Goal: Book appointment/travel/reservation

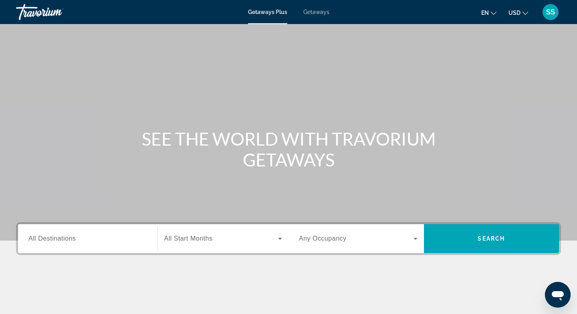
click at [318, 10] on span "Getaways" at bounding box center [316, 12] width 26 height 6
click at [78, 237] on input "Destination All Destinations" at bounding box center [87, 239] width 119 height 10
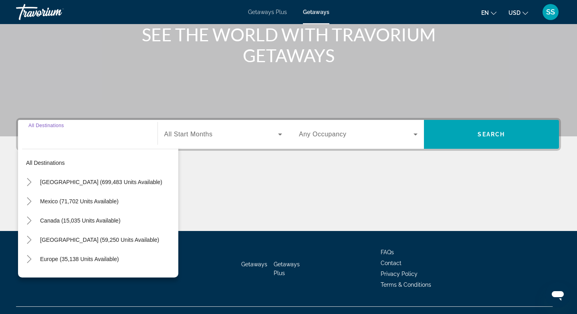
scroll to position [119, 0]
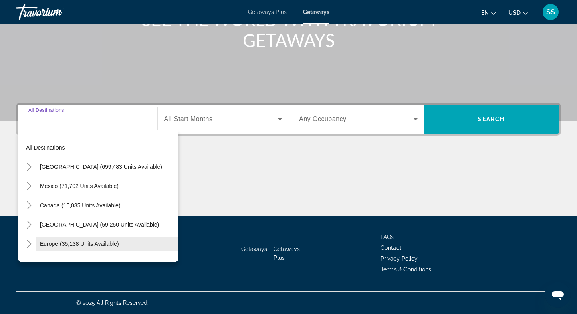
click at [79, 239] on span "Search widget" at bounding box center [107, 243] width 142 height 19
type input "**********"
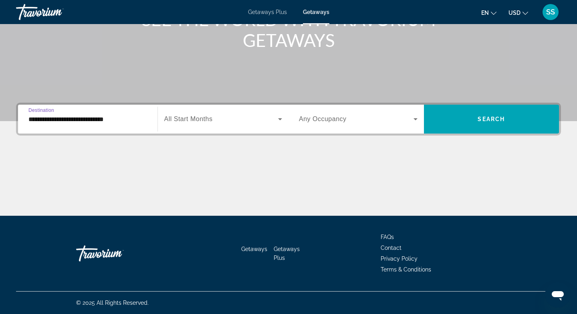
click at [104, 119] on input "**********" at bounding box center [87, 120] width 119 height 10
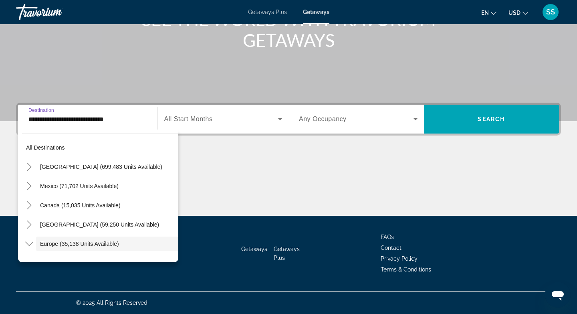
scroll to position [48, 0]
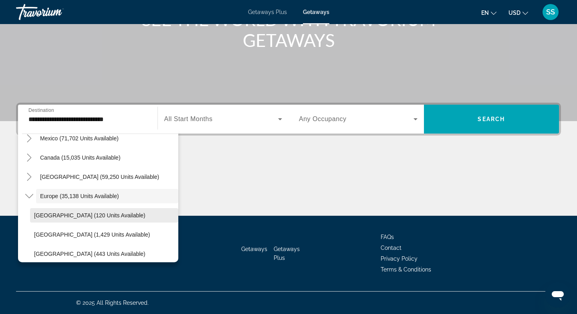
drag, startPoint x: 175, startPoint y: 159, endPoint x: 115, endPoint y: 212, distance: 80.0
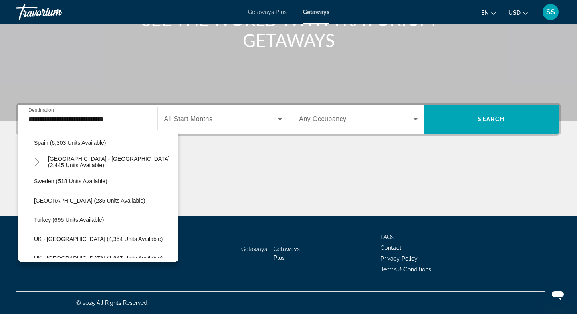
scroll to position [448, 0]
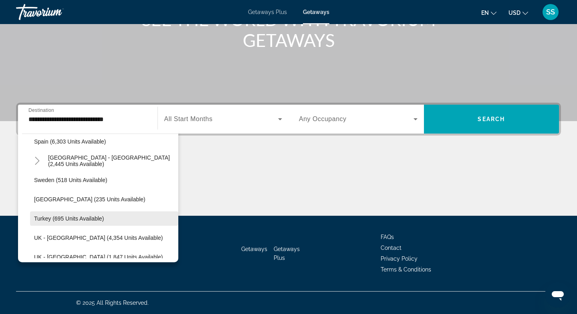
click at [87, 219] on span "Turkey (695 units available)" at bounding box center [69, 218] width 70 height 6
type input "**********"
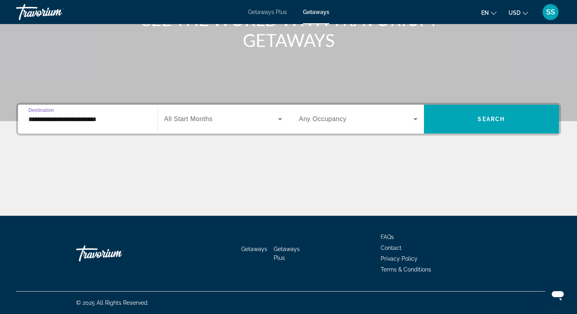
click at [368, 121] on span "Search widget" at bounding box center [356, 119] width 115 height 10
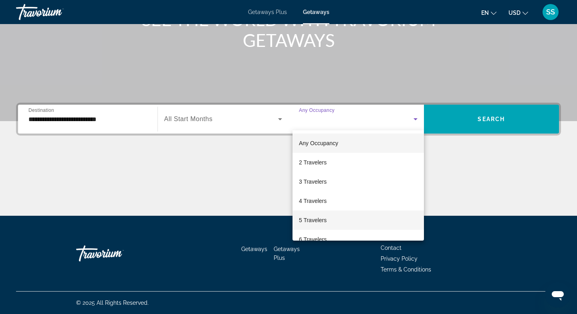
click at [325, 222] on span "5 Travelers" at bounding box center [313, 220] width 28 height 10
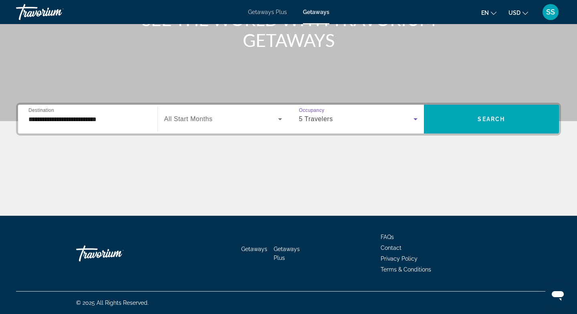
click at [374, 120] on div "5 Travelers" at bounding box center [356, 119] width 115 height 10
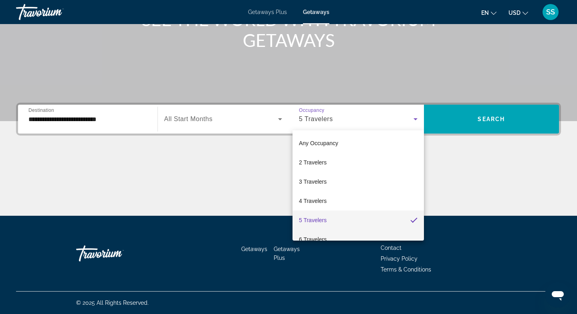
click at [312, 238] on span "6 Travelers" at bounding box center [313, 239] width 28 height 10
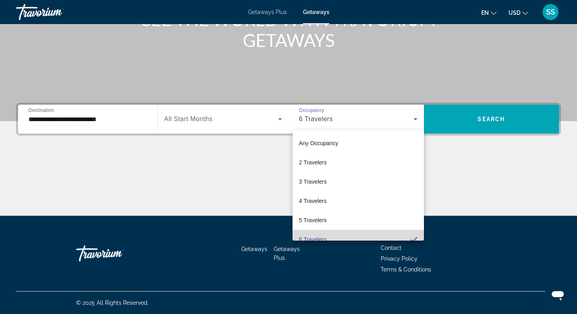
scroll to position [0, 0]
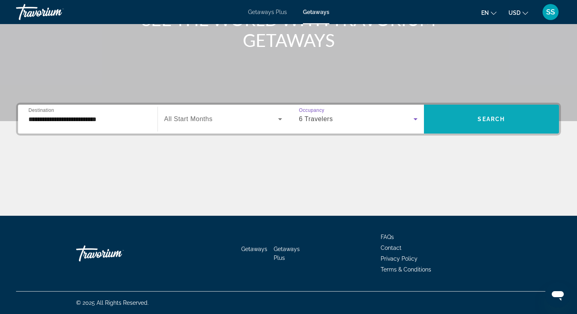
click at [483, 127] on span "Search widget" at bounding box center [491, 118] width 135 height 19
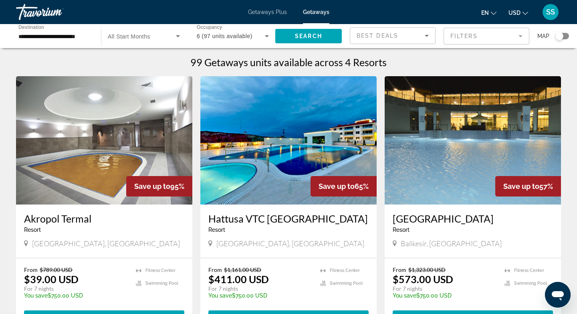
click at [95, 149] on img "Main content" at bounding box center [104, 140] width 176 height 128
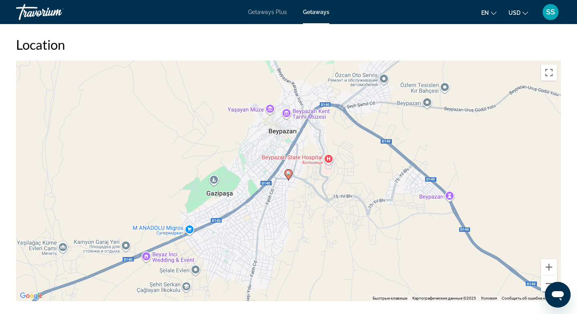
scroll to position [961, 0]
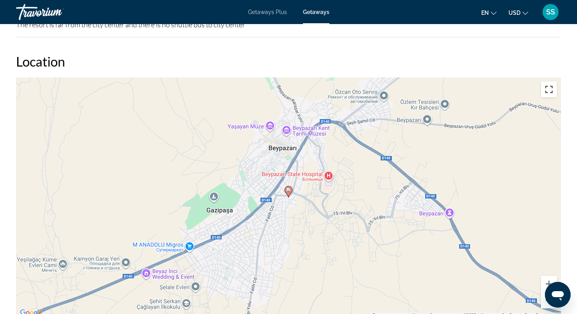
click at [547, 95] on button "Включить полноэкранный режим" at bounding box center [549, 89] width 16 height 16
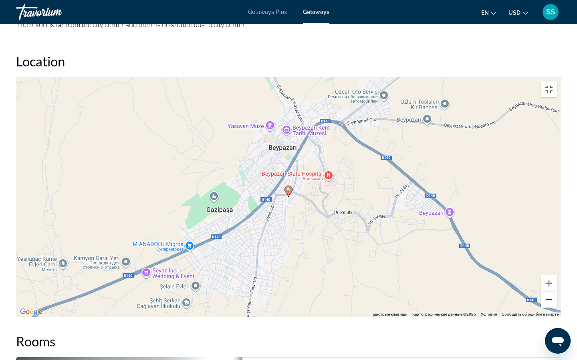
click at [557, 308] on button "Уменьшить" at bounding box center [549, 300] width 16 height 16
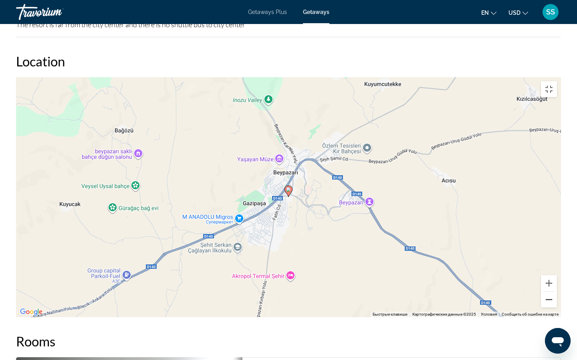
click at [557, 308] on button "Уменьшить" at bounding box center [549, 300] width 16 height 16
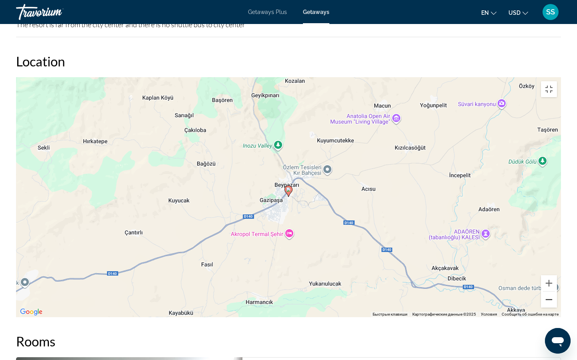
click at [557, 308] on button "Уменьшить" at bounding box center [549, 300] width 16 height 16
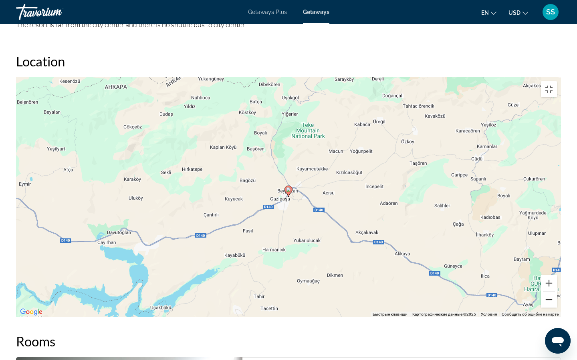
click at [557, 308] on button "Уменьшить" at bounding box center [549, 300] width 16 height 16
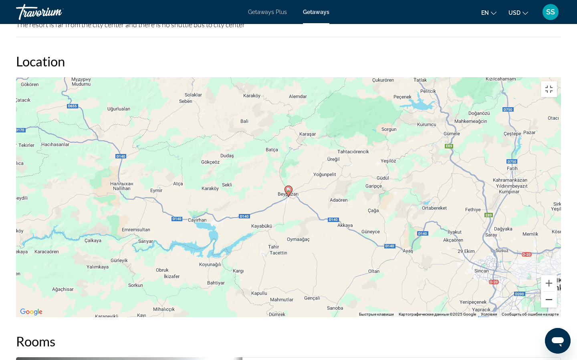
click at [557, 308] on button "Уменьшить" at bounding box center [549, 300] width 16 height 16
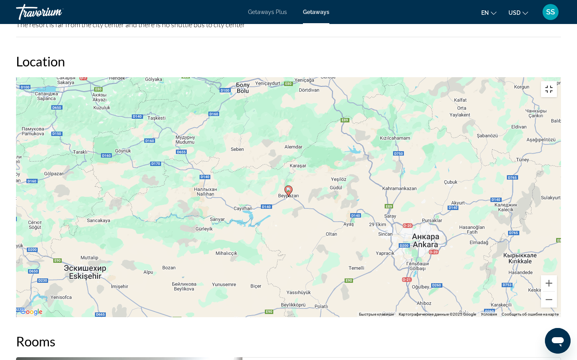
click at [557, 81] on button "Включить полноэкранный режим" at bounding box center [549, 89] width 16 height 16
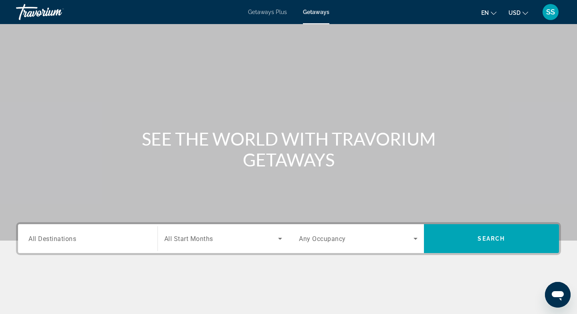
click at [87, 242] on input "Destination All Destinations" at bounding box center [87, 239] width 119 height 10
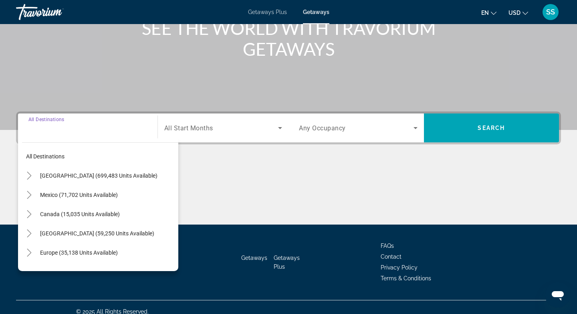
scroll to position [119, 0]
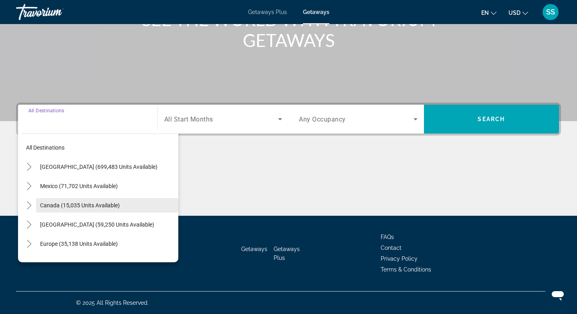
click at [175, 200] on span "Search widget" at bounding box center [107, 204] width 142 height 19
type input "**********"
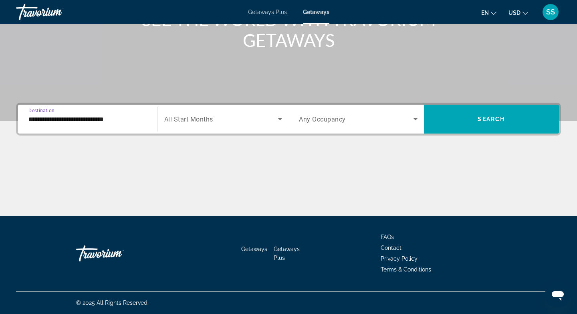
click at [121, 121] on input "**********" at bounding box center [87, 120] width 119 height 10
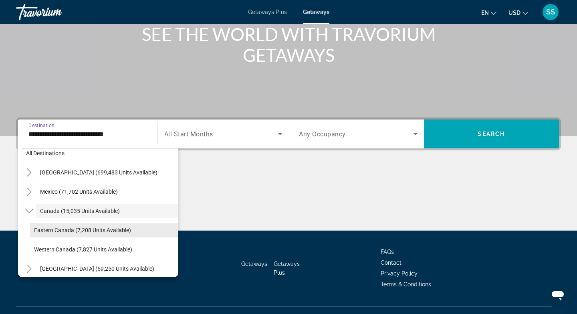
scroll to position [103, 0]
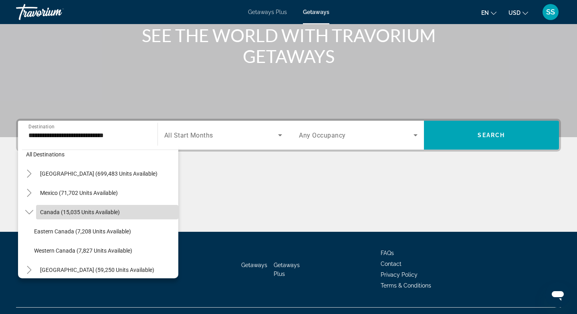
click at [177, 207] on span "Search widget" at bounding box center [107, 211] width 142 height 19
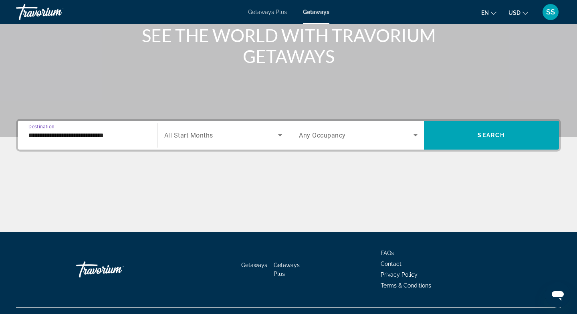
scroll to position [119, 0]
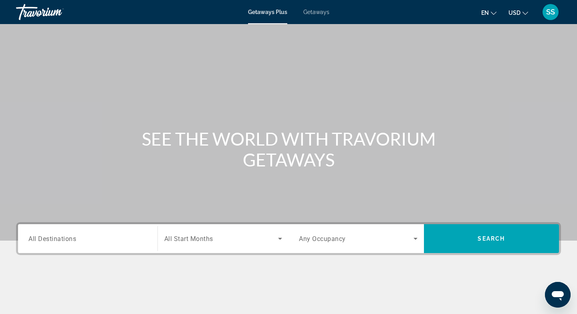
click at [320, 14] on span "Getaways" at bounding box center [316, 12] width 26 height 6
click at [70, 242] on span "All Destinations" at bounding box center [52, 238] width 48 height 8
click at [70, 242] on input "Destination All Destinations" at bounding box center [87, 239] width 119 height 10
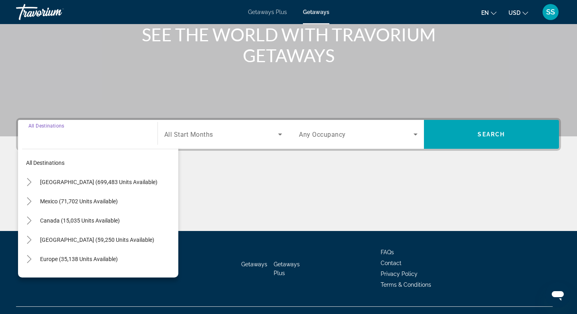
scroll to position [119, 0]
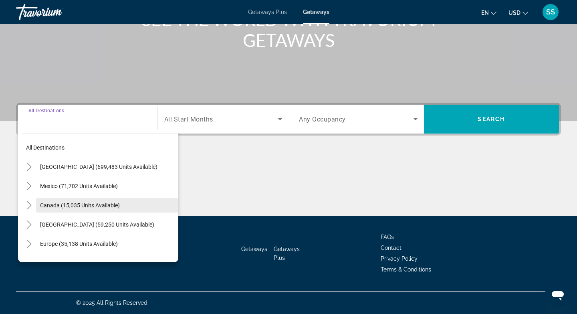
click at [177, 213] on span "Search widget" at bounding box center [107, 204] width 142 height 19
type input "**********"
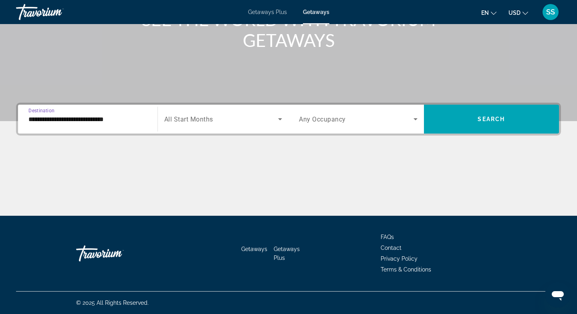
click at [131, 123] on input "**********" at bounding box center [87, 120] width 119 height 10
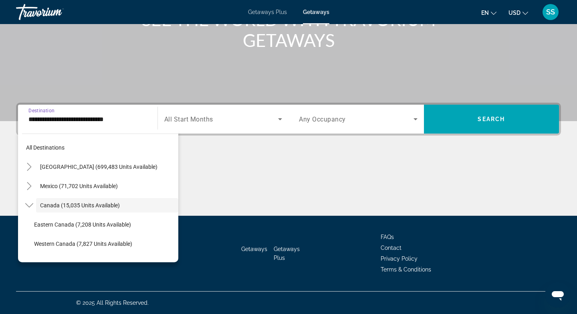
scroll to position [9, 0]
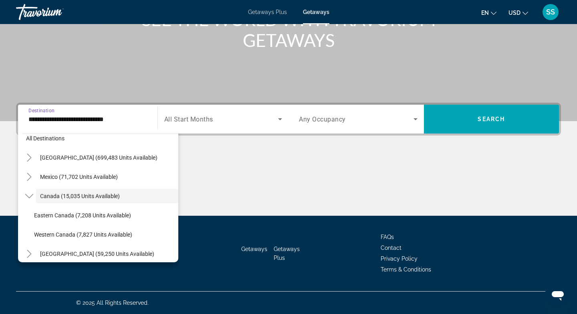
click at [95, 91] on div "Main content" at bounding box center [288, 1] width 577 height 240
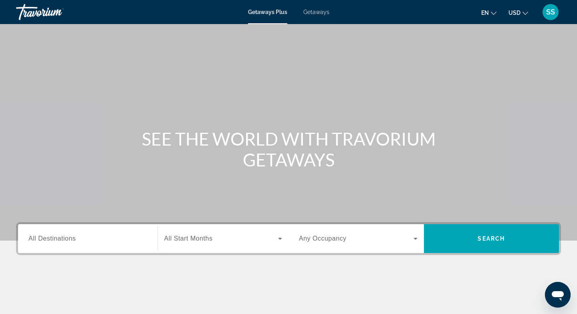
click at [74, 239] on span "All Destinations" at bounding box center [51, 238] width 47 height 7
click at [74, 239] on input "Destination All Destinations" at bounding box center [87, 239] width 119 height 10
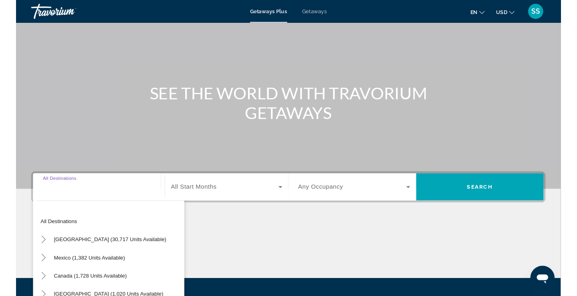
scroll to position [119, 0]
